Goal: Use online tool/utility: Utilize a website feature to perform a specific function

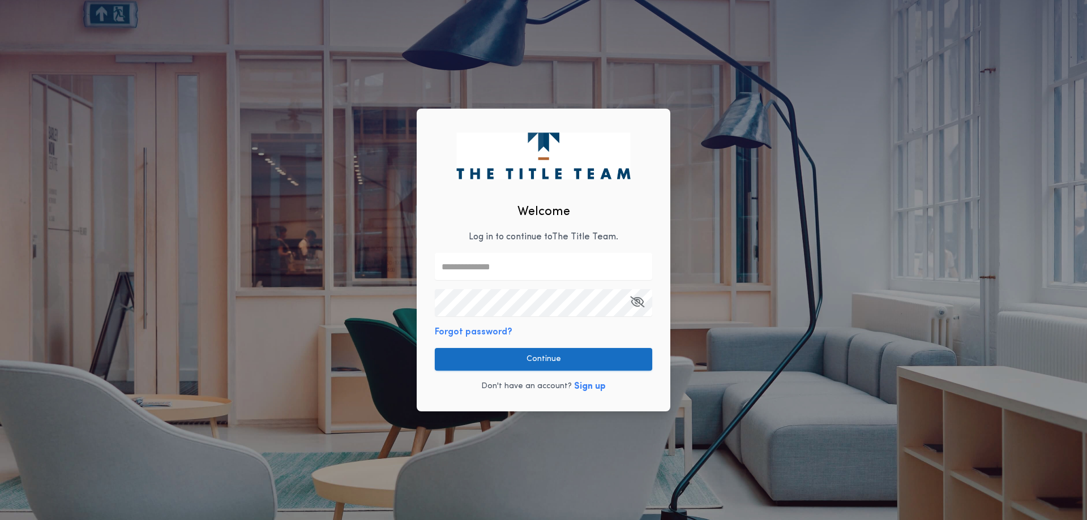
type input "**********"
click at [557, 356] on button "Continue" at bounding box center [543, 359] width 217 height 23
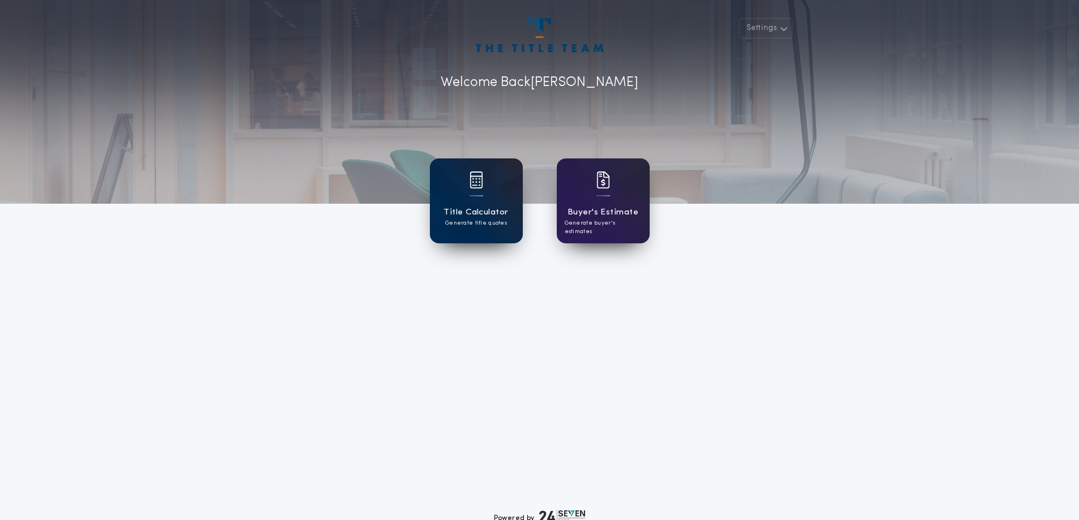
click at [473, 191] on div at bounding box center [476, 188] width 14 height 32
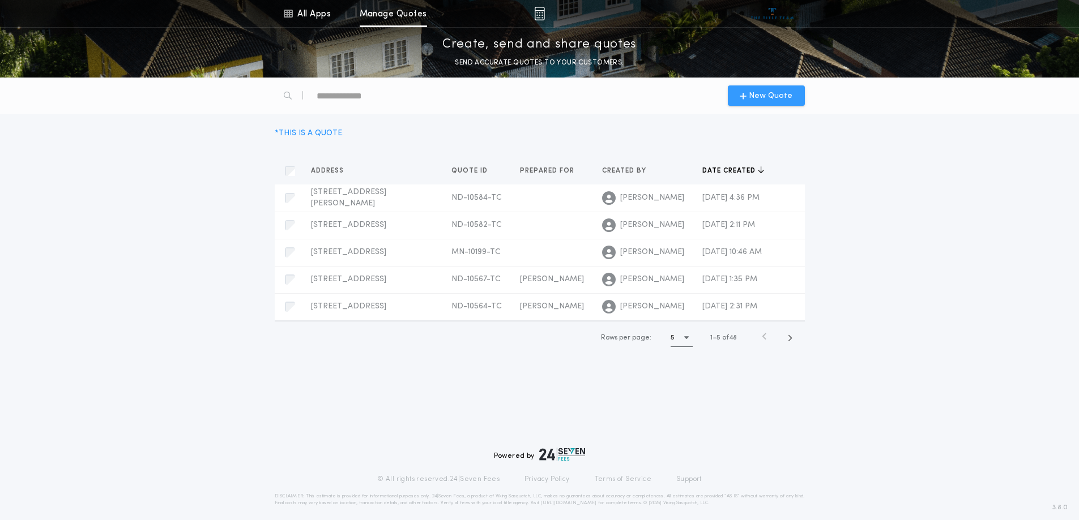
click at [760, 89] on div "New Quote" at bounding box center [766, 95] width 77 height 20
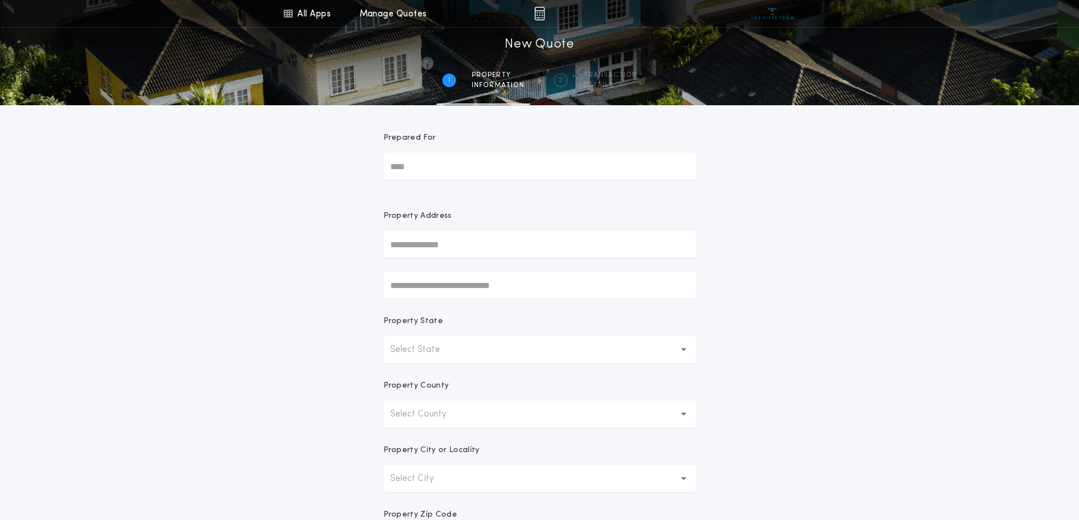
click at [437, 243] on input "text" at bounding box center [539, 244] width 313 height 27
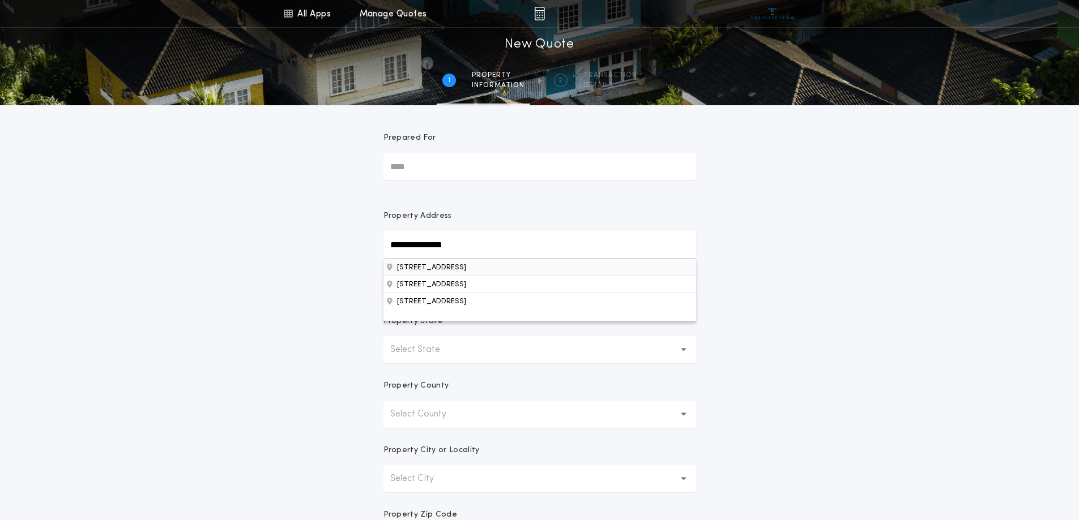
click at [449, 271] on button "[STREET_ADDRESS]" at bounding box center [539, 267] width 313 height 17
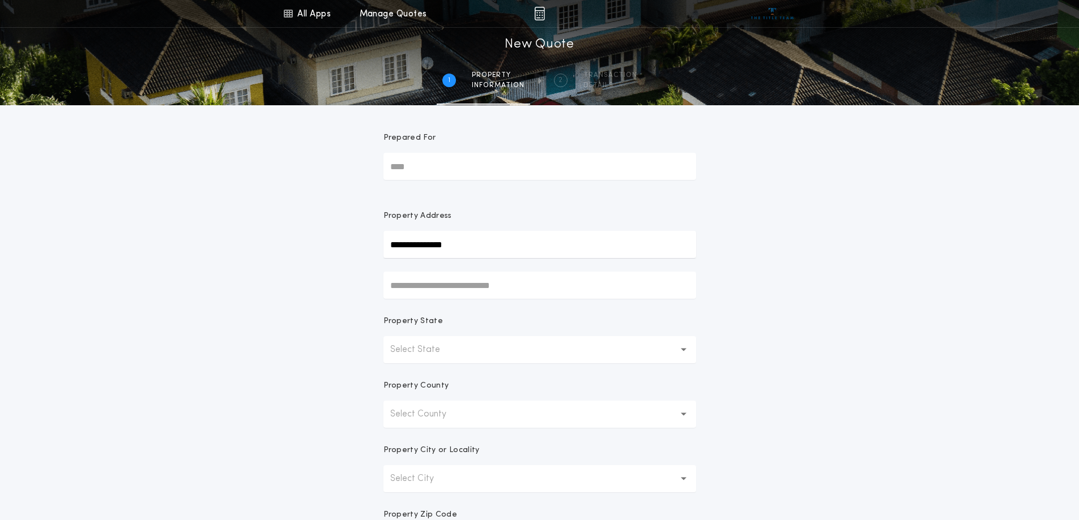
type input "**********"
click at [476, 292] on input "text" at bounding box center [539, 285] width 313 height 27
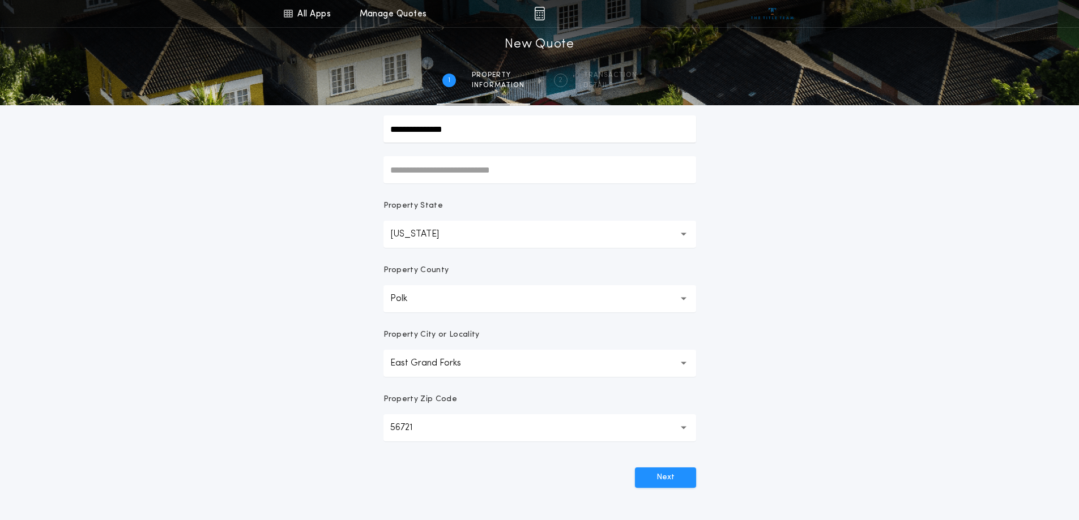
scroll to position [170, 0]
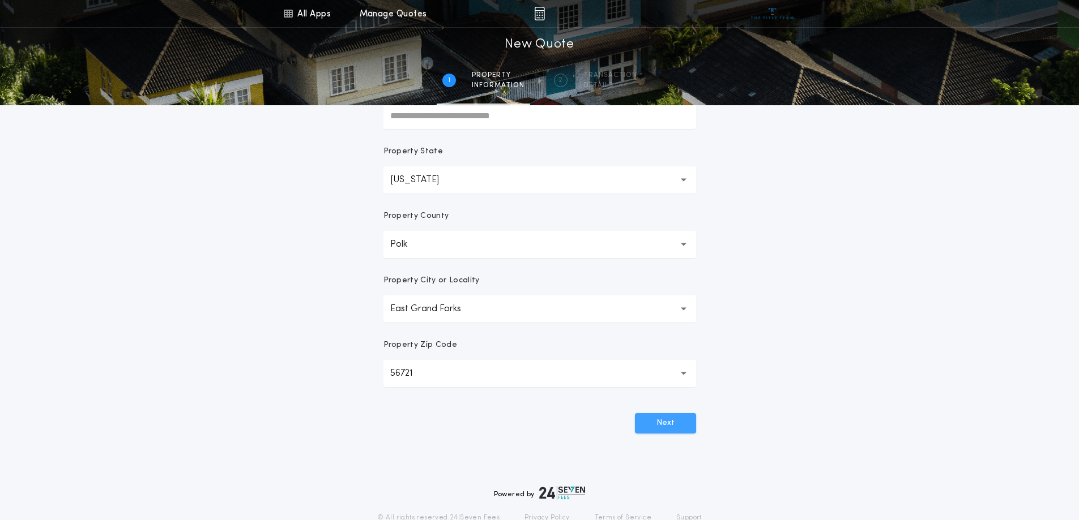
click at [674, 423] on button "Next" at bounding box center [665, 423] width 61 height 20
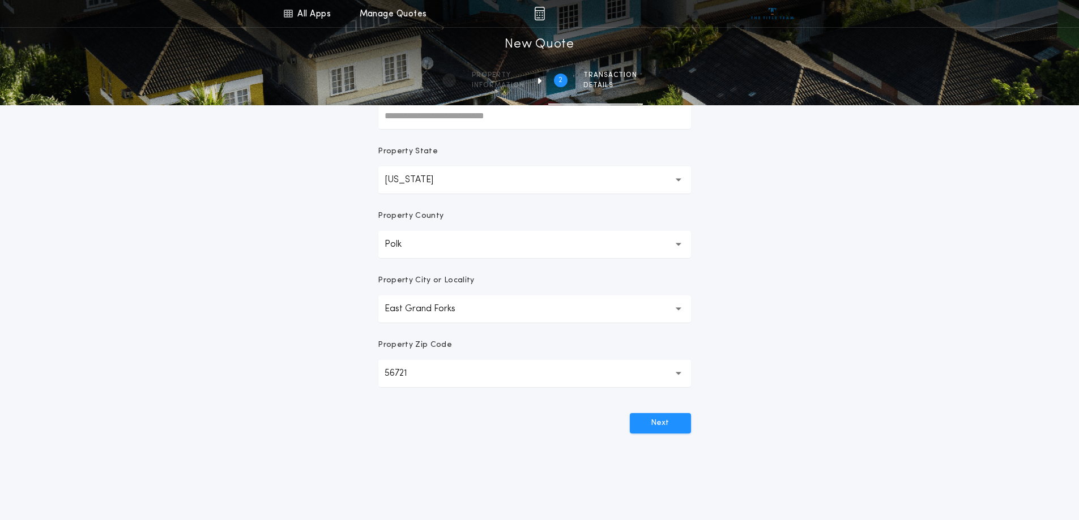
scroll to position [0, 0]
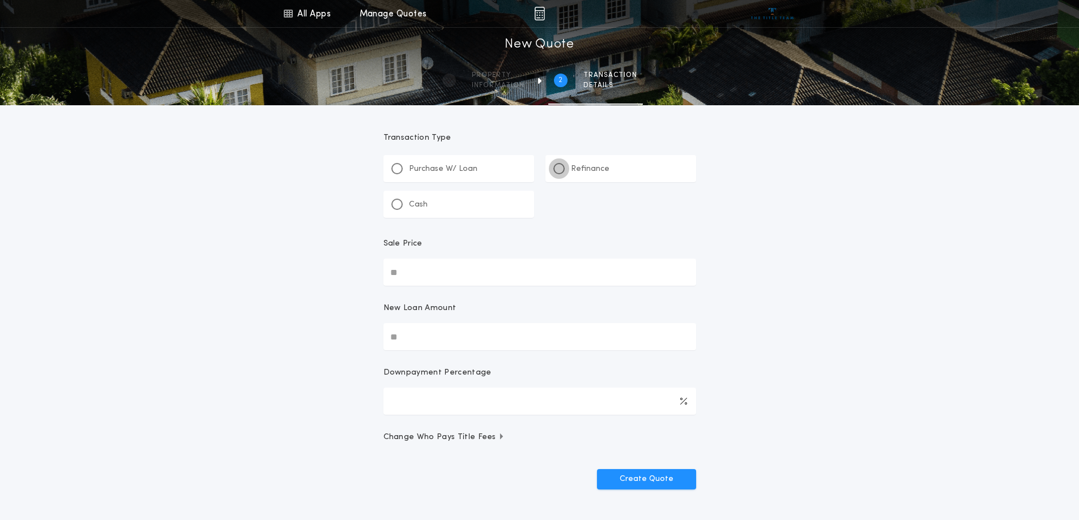
click at [560, 166] on div at bounding box center [559, 169] width 6 height 6
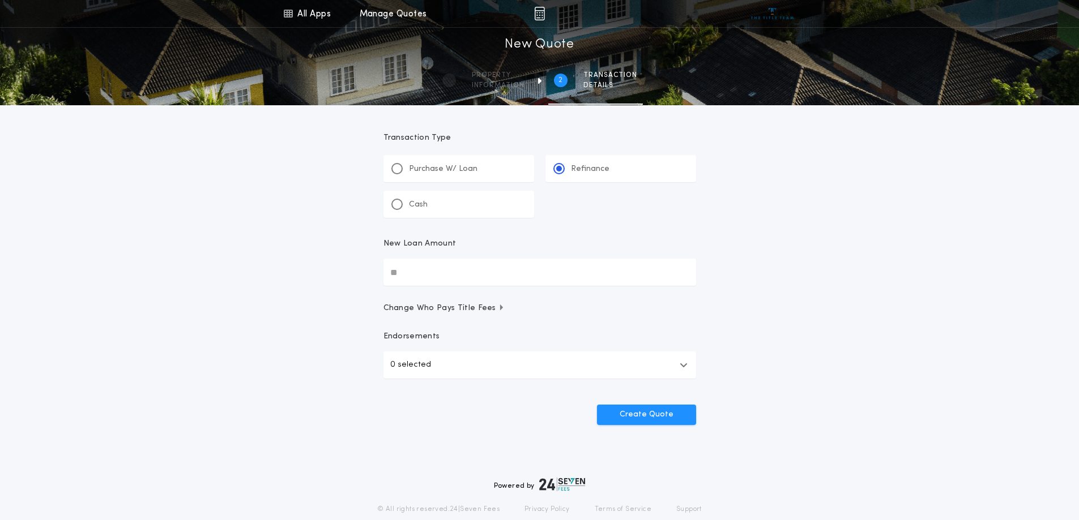
click at [405, 280] on input "New Loan Amount" at bounding box center [539, 272] width 313 height 27
click at [426, 279] on input "New Loan Amount" at bounding box center [539, 272] width 313 height 27
type input "********"
click at [630, 416] on button "Create Quote" at bounding box center [646, 415] width 99 height 20
